Goal: Task Accomplishment & Management: Use online tool/utility

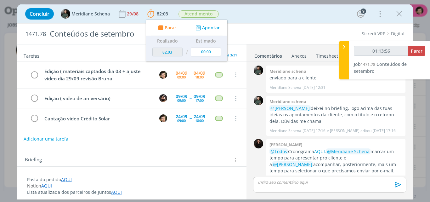
scroll to position [932, 0]
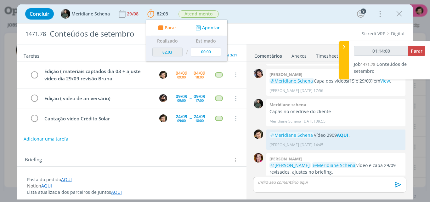
type input "01:14:01"
click at [418, 50] on span "Parar" at bounding box center [417, 51] width 12 height 6
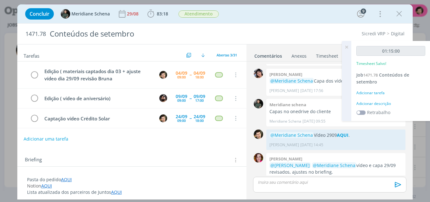
click at [381, 91] on div "Adicionar tarefa" at bounding box center [391, 93] width 69 height 6
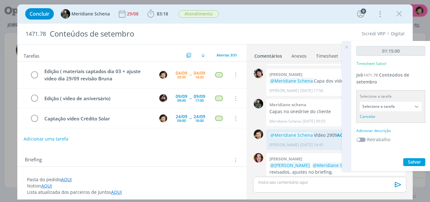
click at [390, 108] on input "Selecione a tarefa" at bounding box center [391, 106] width 62 height 9
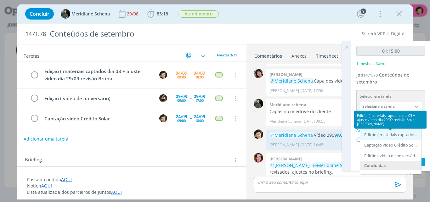
click at [386, 135] on div "Edição ( materiais captados dia 03 + ajuste vídeo dia 29/09 revisão Bruna - [PE…" at bounding box center [392, 134] width 55 height 5
type input "Edição ( materiais captados dia 03 + ajuste vídeo dia 29/09 revisão Bruna"
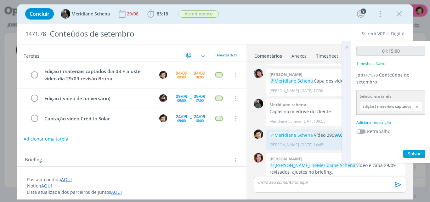
click at [377, 122] on div "Adicionar descrição" at bounding box center [391, 123] width 69 height 6
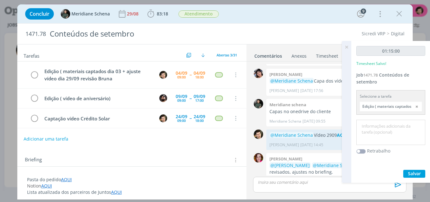
click at [379, 129] on textarea at bounding box center [391, 132] width 66 height 22
type textarea "Edição de Vídeo."
click at [415, 173] on span "Salvar" at bounding box center [414, 173] width 13 height 6
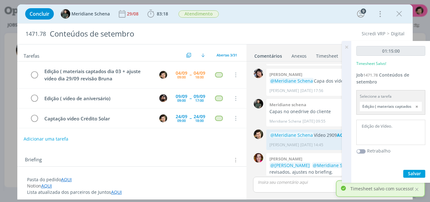
click at [348, 47] on icon at bounding box center [346, 47] width 11 height 12
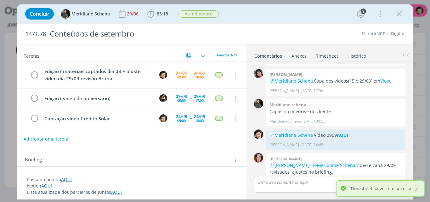
click at [329, 56] on link "Timesheet" at bounding box center [327, 54] width 23 height 9
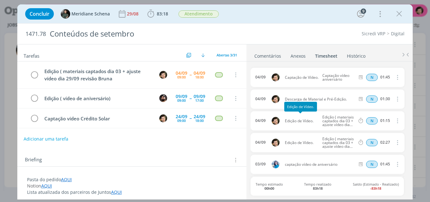
scroll to position [32, 0]
